Goal: Transaction & Acquisition: Purchase product/service

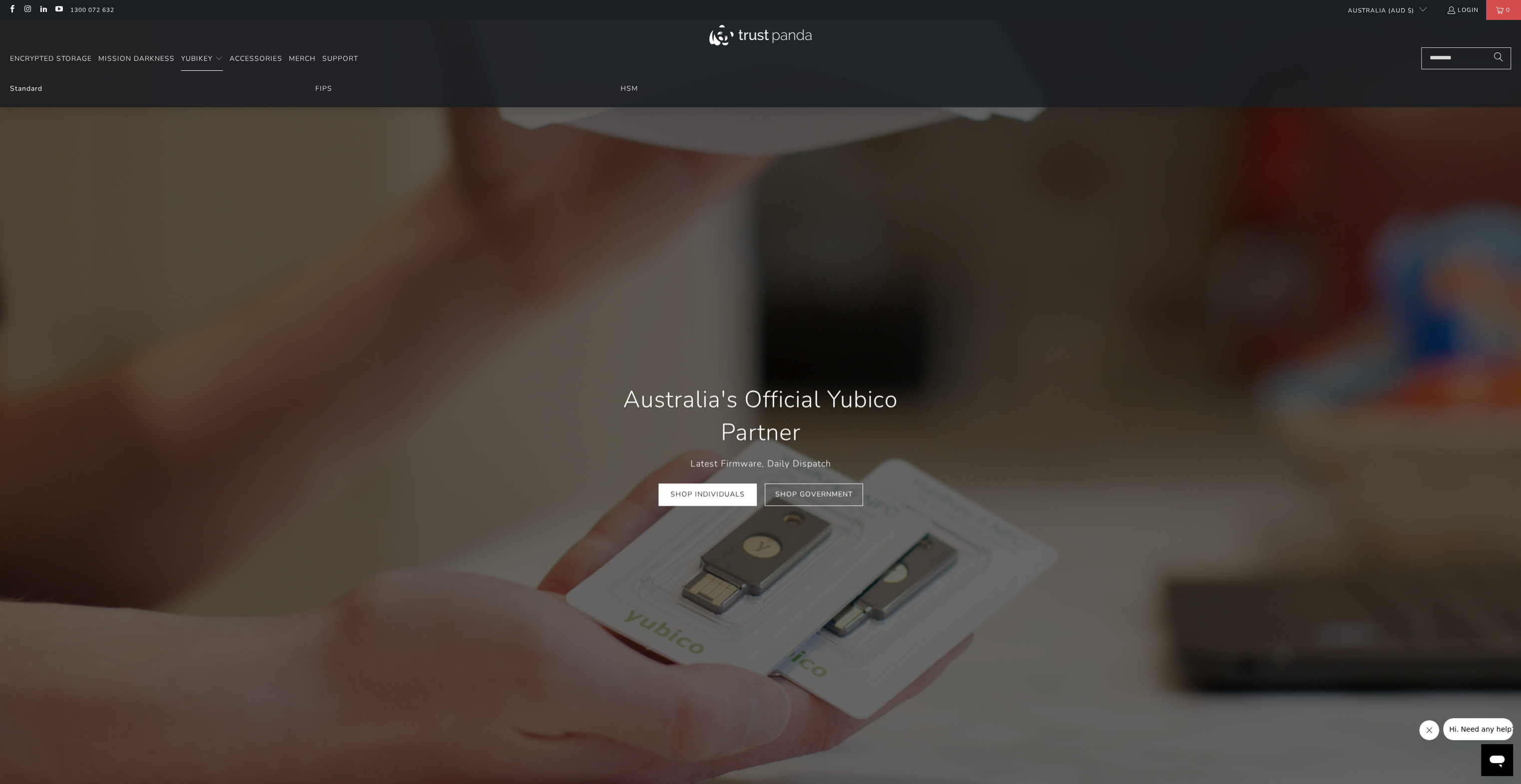
click at [25, 90] on link "Standard" at bounding box center [26, 89] width 32 height 9
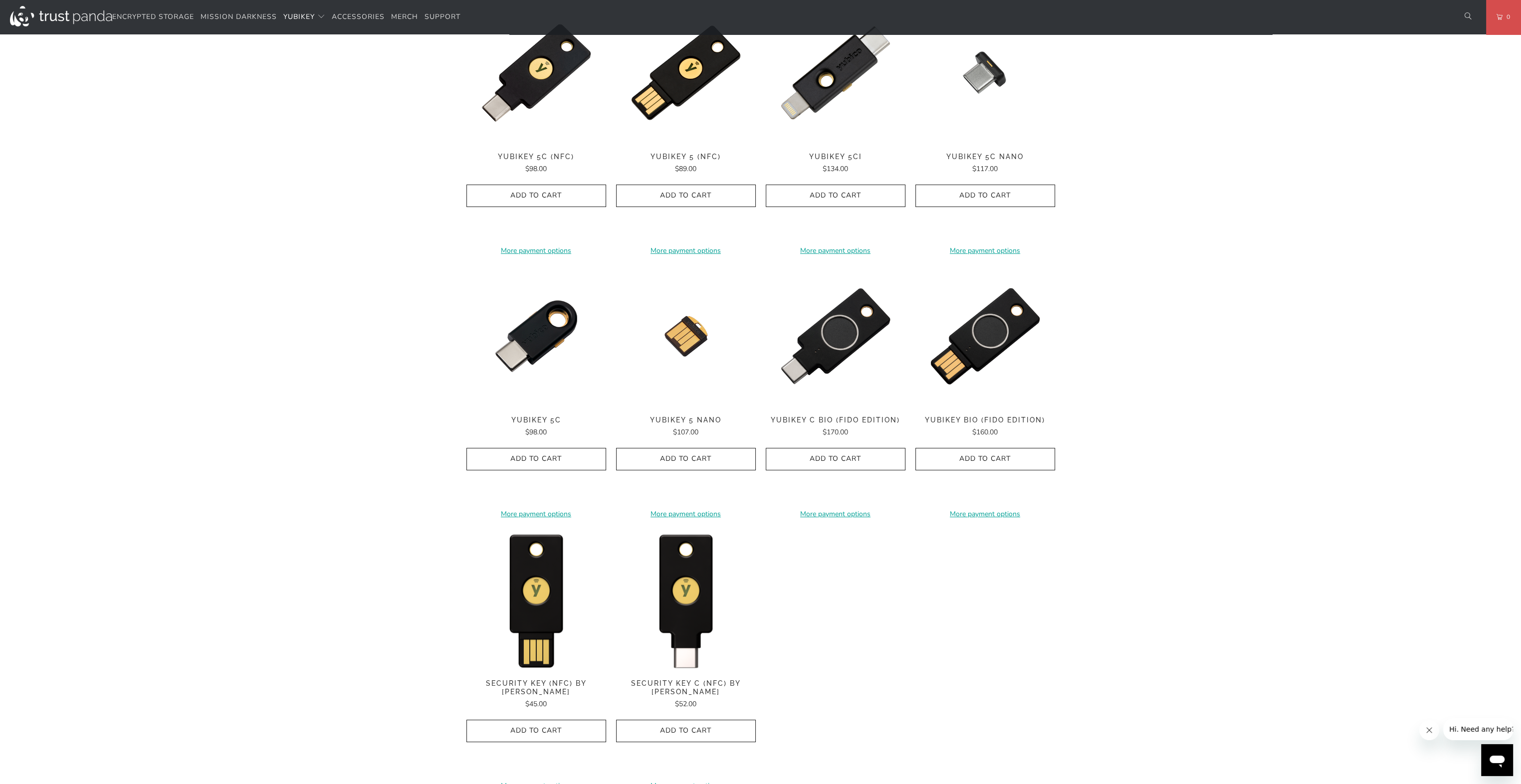
scroll to position [599, 0]
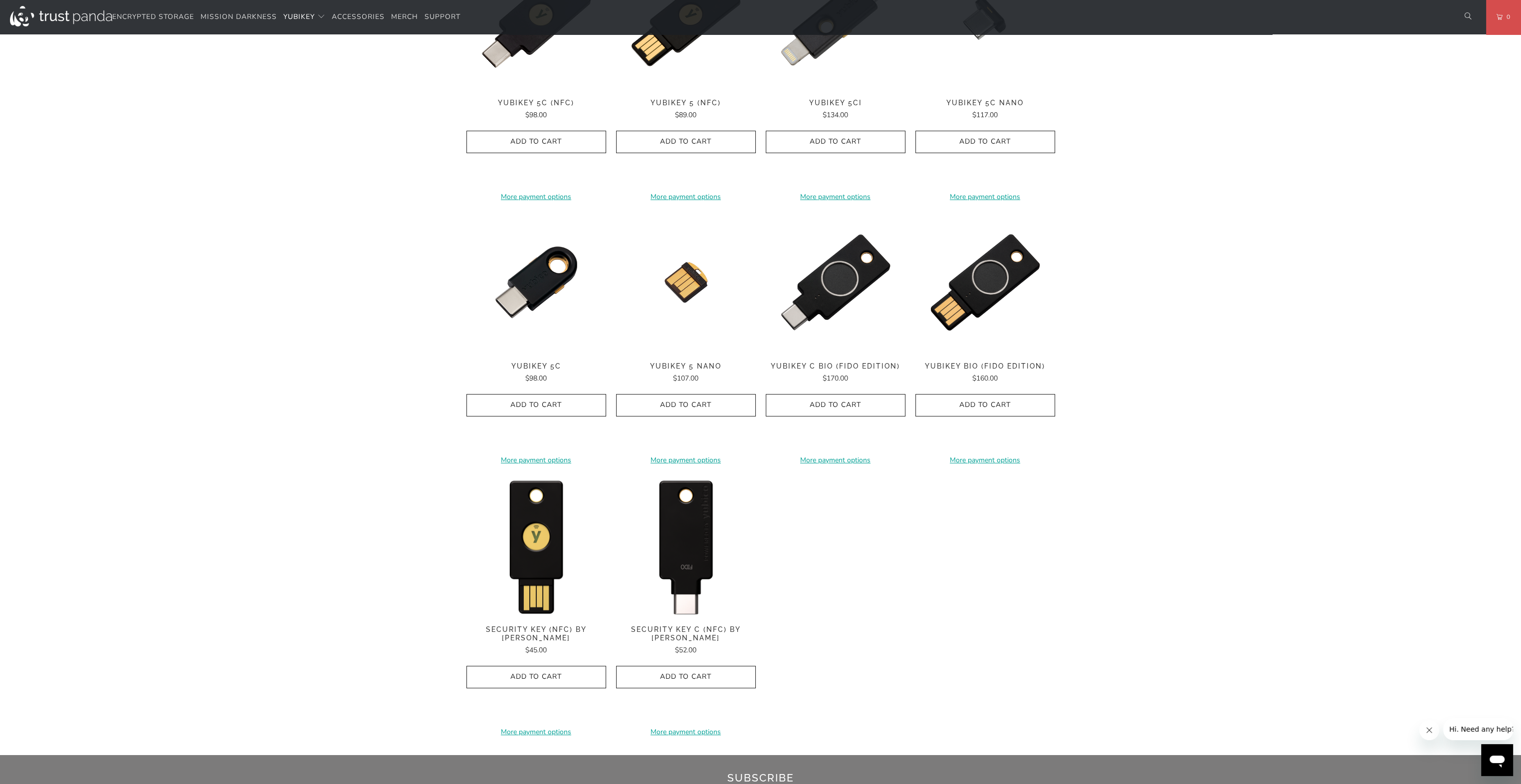
click at [674, 533] on img at bounding box center [686, 545] width 140 height 140
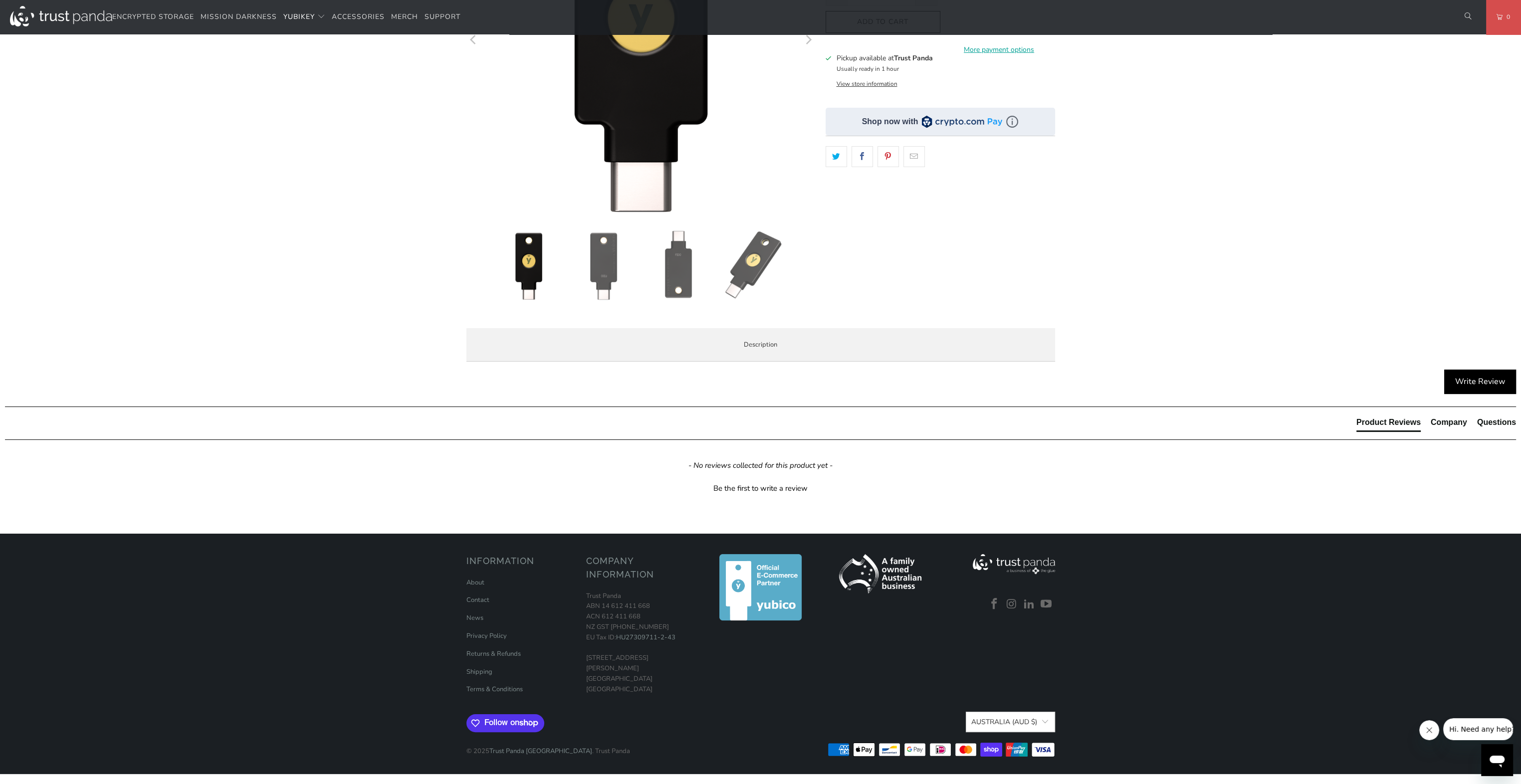
click at [0, 0] on span "Specifications" at bounding box center [0, 0] width 0 height 0
click at [0, 0] on span "Enterprise and Government" at bounding box center [0, 0] width 0 height 0
click at [0, 0] on span "Specifications" at bounding box center [0, 0] width 0 height 0
